Goal: Check status

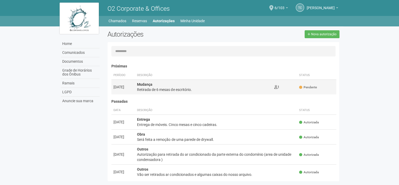
click at [153, 90] on div "Retirada de 6 mesas de escritório." at bounding box center [203, 89] width 133 height 5
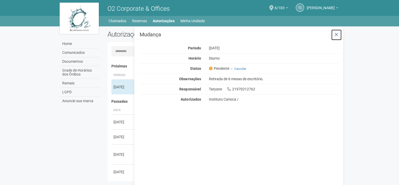
click at [336, 36] on icon at bounding box center [336, 34] width 4 height 5
